Goal: Transaction & Acquisition: Purchase product/service

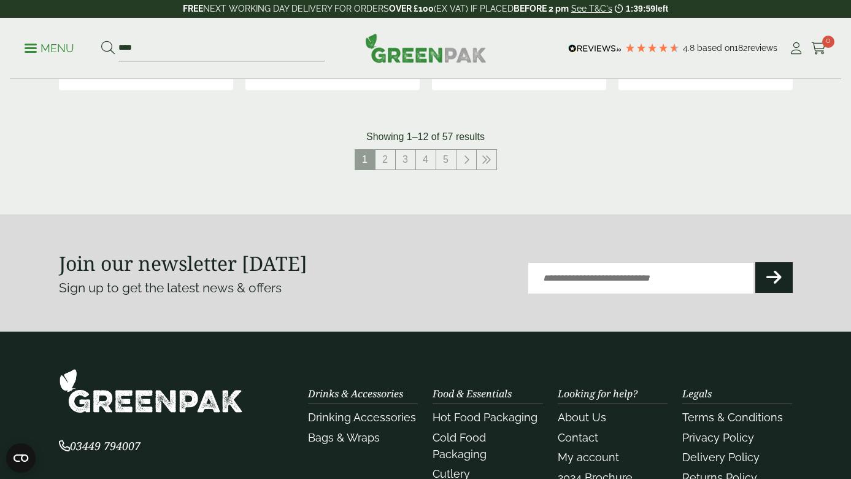
scroll to position [1429, 0]
click at [381, 157] on link "2" at bounding box center [386, 160] width 20 height 20
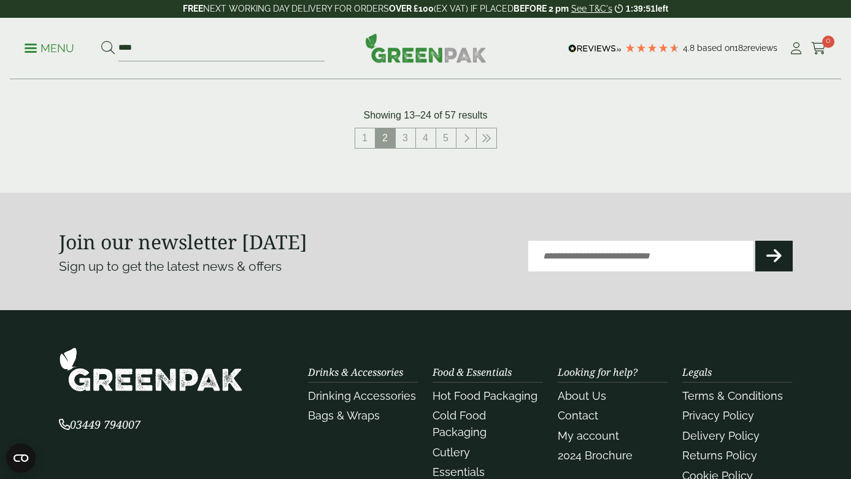
scroll to position [1428, 0]
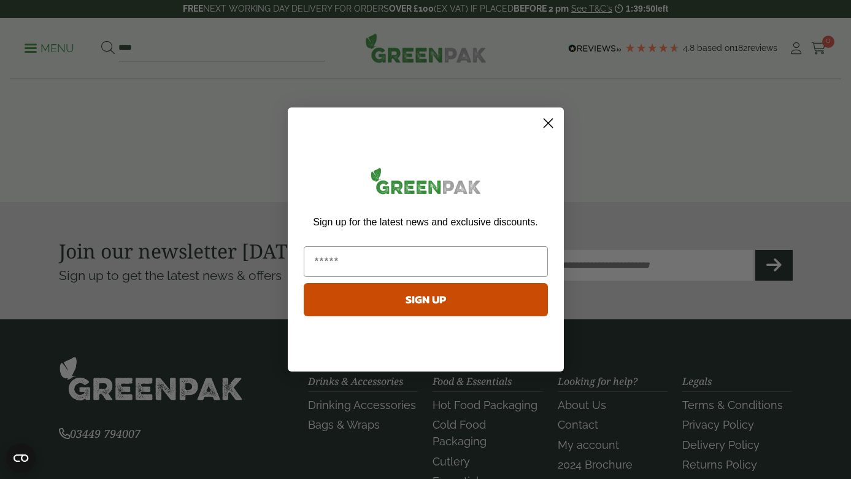
click at [405, 138] on div "Sign up for the latest news and exclusive discounts. SIGN UP" at bounding box center [426, 243] width 252 height 246
click at [543, 120] on circle "Close dialog" at bounding box center [548, 123] width 20 height 20
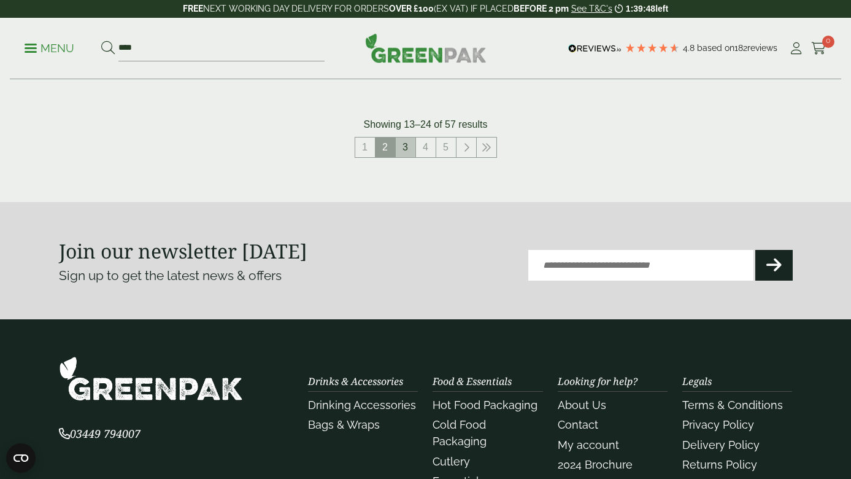
click at [406, 141] on link "3" at bounding box center [406, 148] width 20 height 20
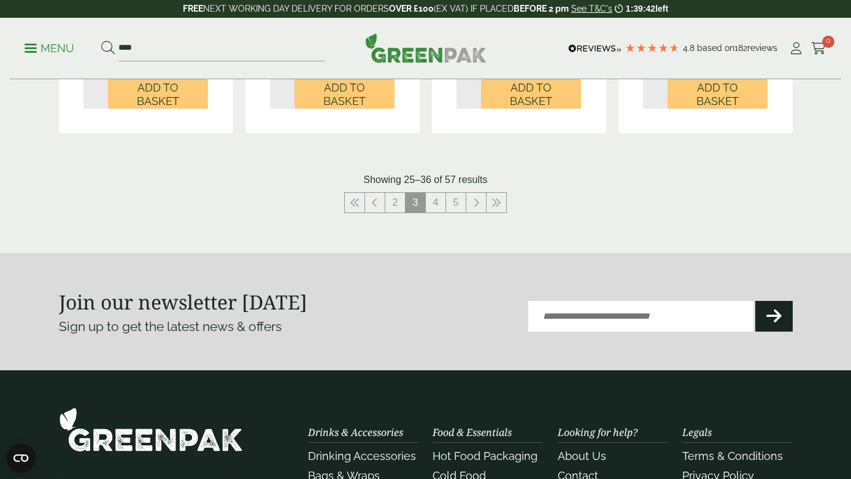
scroll to position [1393, 0]
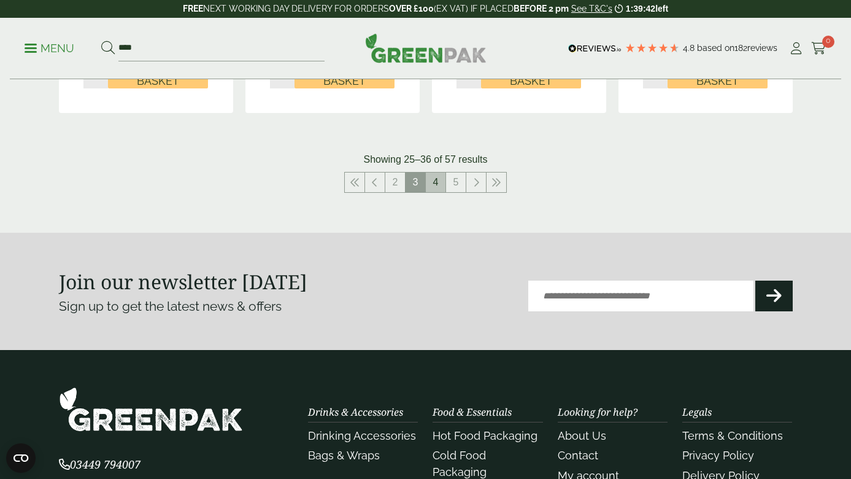
click at [435, 172] on li "4" at bounding box center [436, 182] width 20 height 21
click at [435, 180] on link "4" at bounding box center [436, 182] width 20 height 20
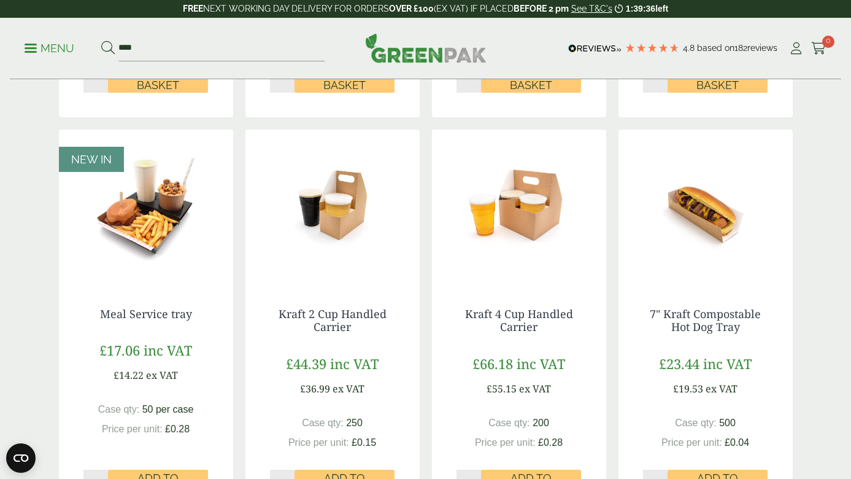
scroll to position [586, 0]
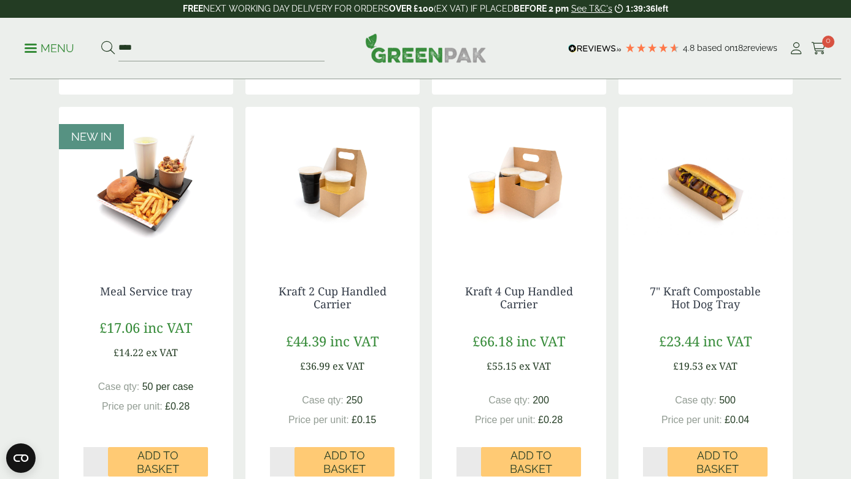
click at [161, 163] on img at bounding box center [146, 183] width 174 height 153
